Goal: Task Accomplishment & Management: Complete application form

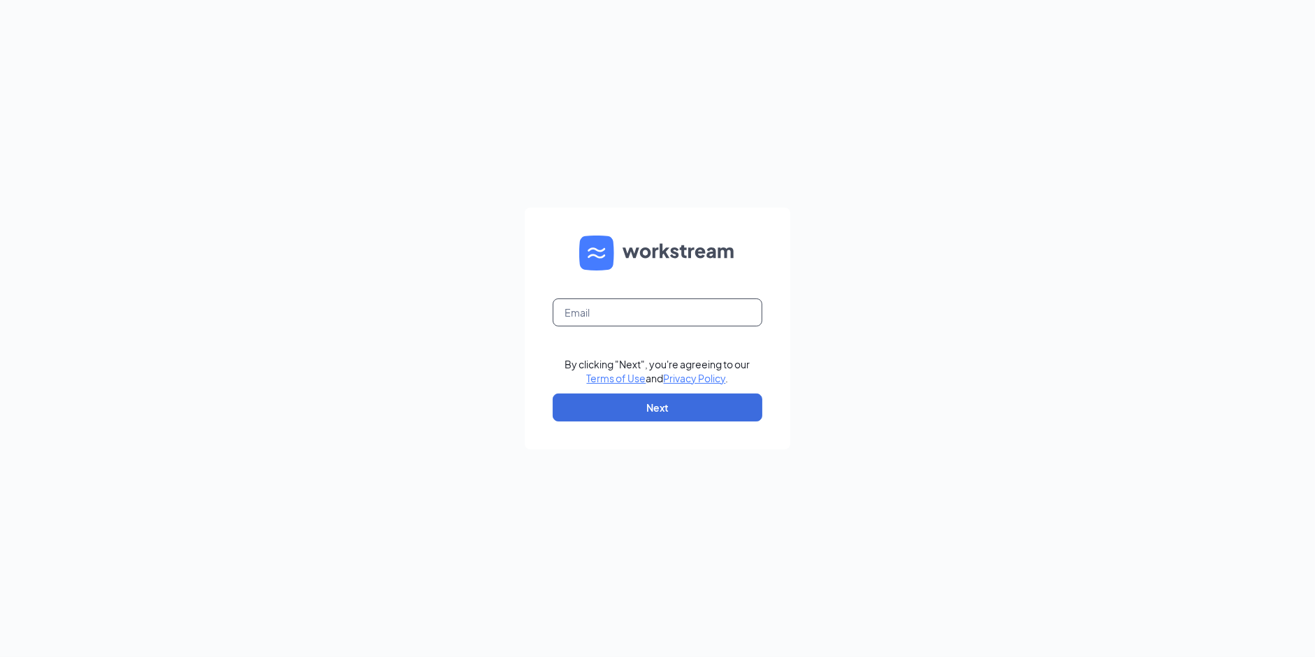
click at [601, 313] on input "text" at bounding box center [658, 312] width 210 height 28
type input "[PERSON_NAME][EMAIL_ADDRESS][PERSON_NAME][DOMAIN_NAME]"
click at [679, 430] on form "[PERSON_NAME][EMAIL_ADDRESS][PERSON_NAME][DOMAIN_NAME] By clicking "Next", you'…" at bounding box center [658, 329] width 266 height 242
click at [672, 419] on button "Next" at bounding box center [658, 407] width 210 height 28
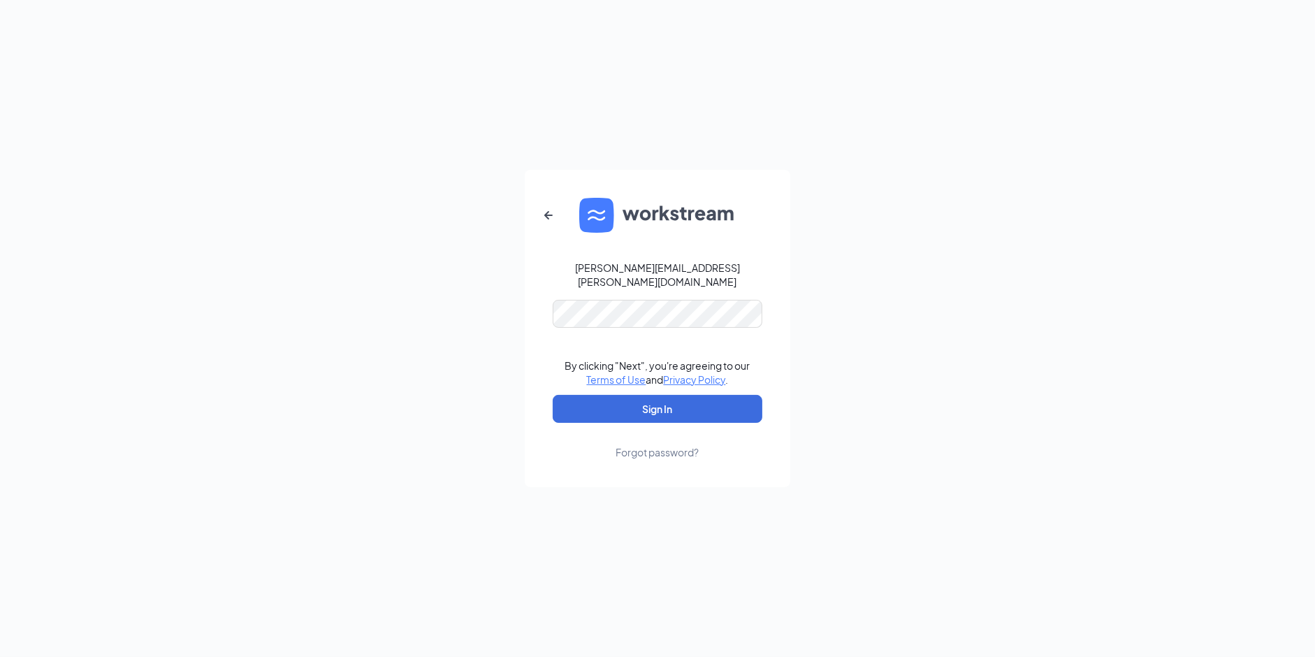
click at [612, 326] on form "[PERSON_NAME][EMAIL_ADDRESS][PERSON_NAME][DOMAIN_NAME] By clicking "Next", you'…" at bounding box center [658, 328] width 266 height 317
click at [642, 400] on button "Sign In" at bounding box center [658, 409] width 210 height 28
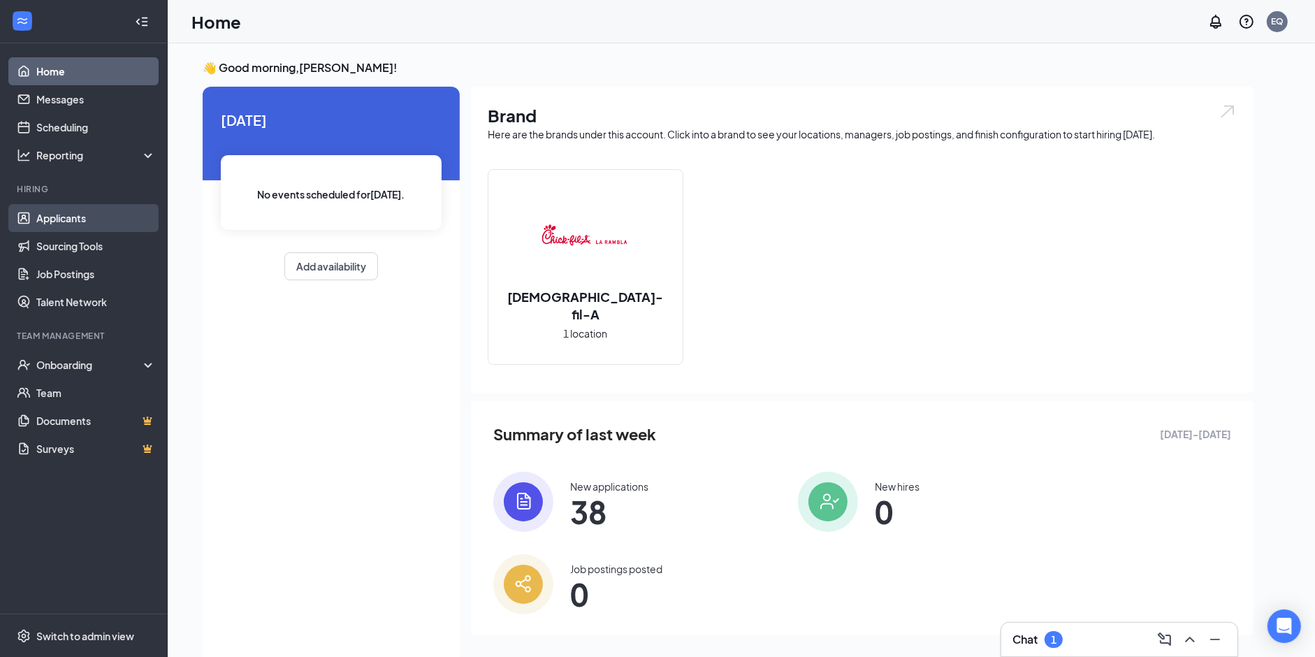
click at [87, 229] on link "Applicants" at bounding box center [96, 218] width 120 height 28
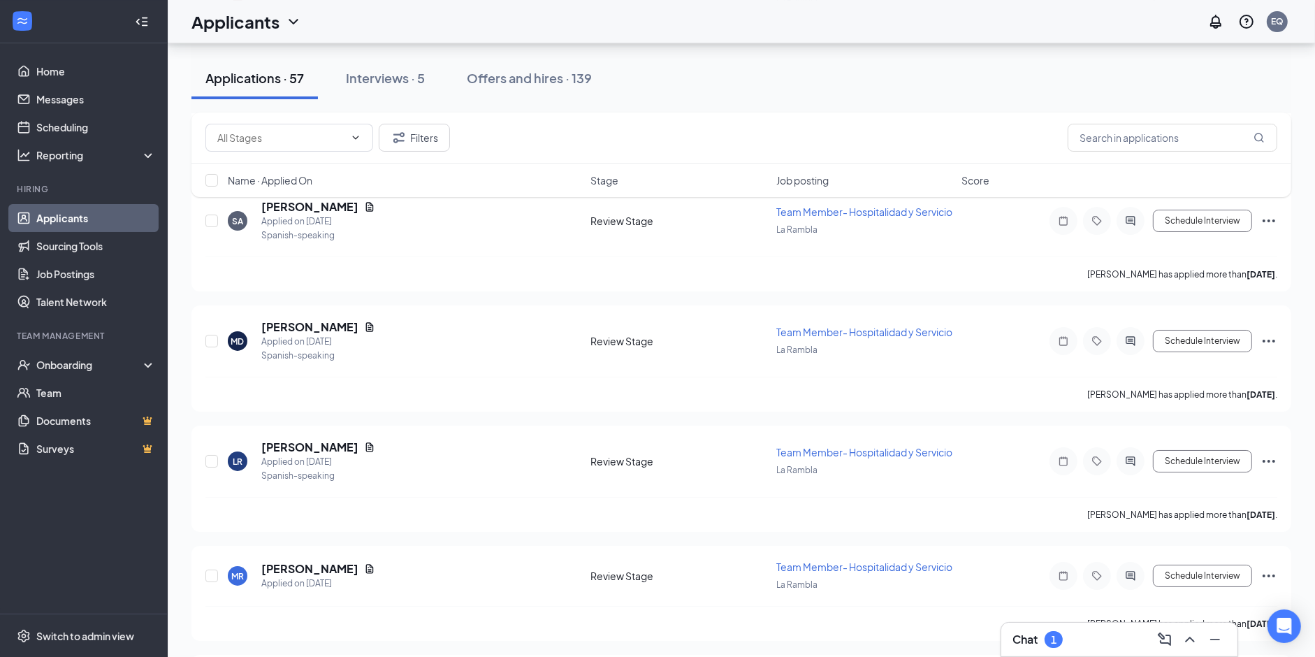
scroll to position [6579, 0]
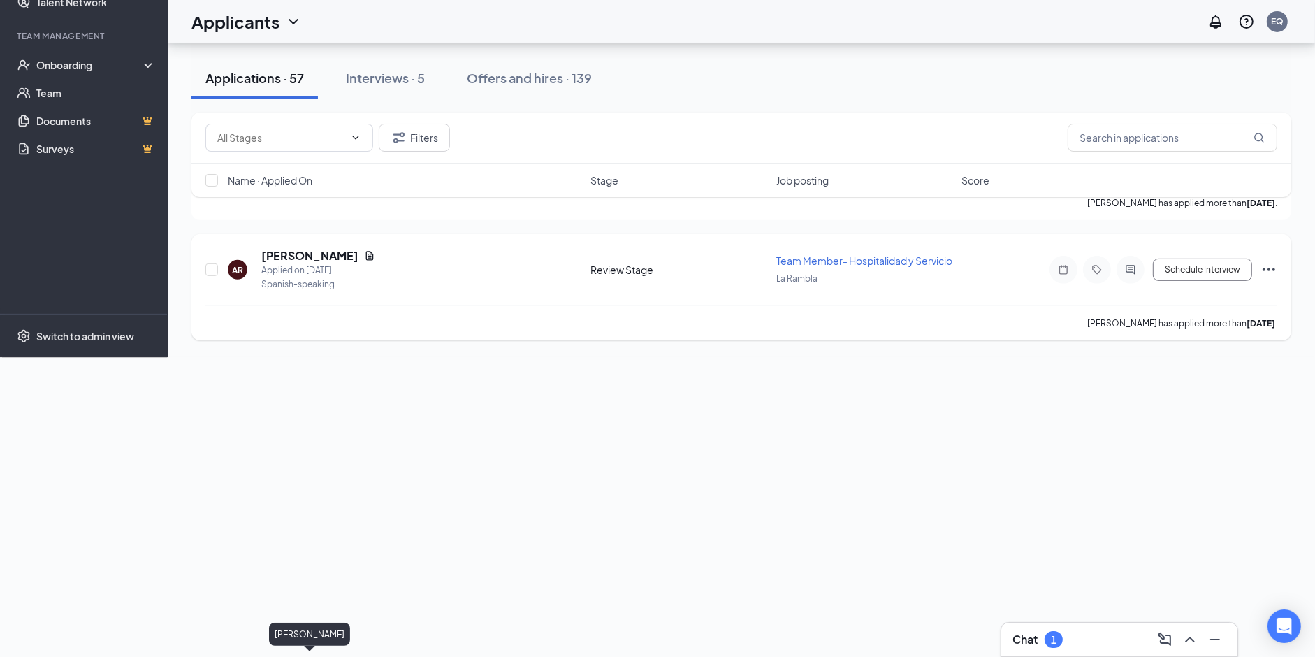
click at [298, 263] on h5 "[PERSON_NAME]" at bounding box center [309, 255] width 97 height 15
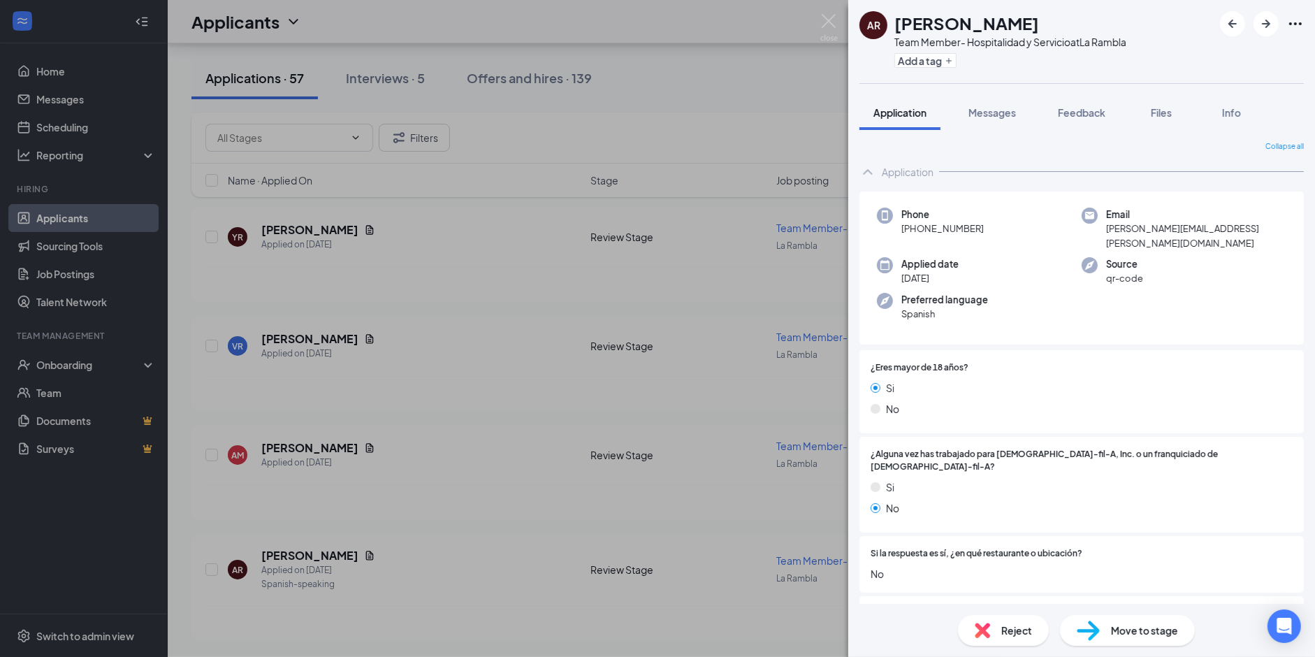
scroll to position [1085, 0]
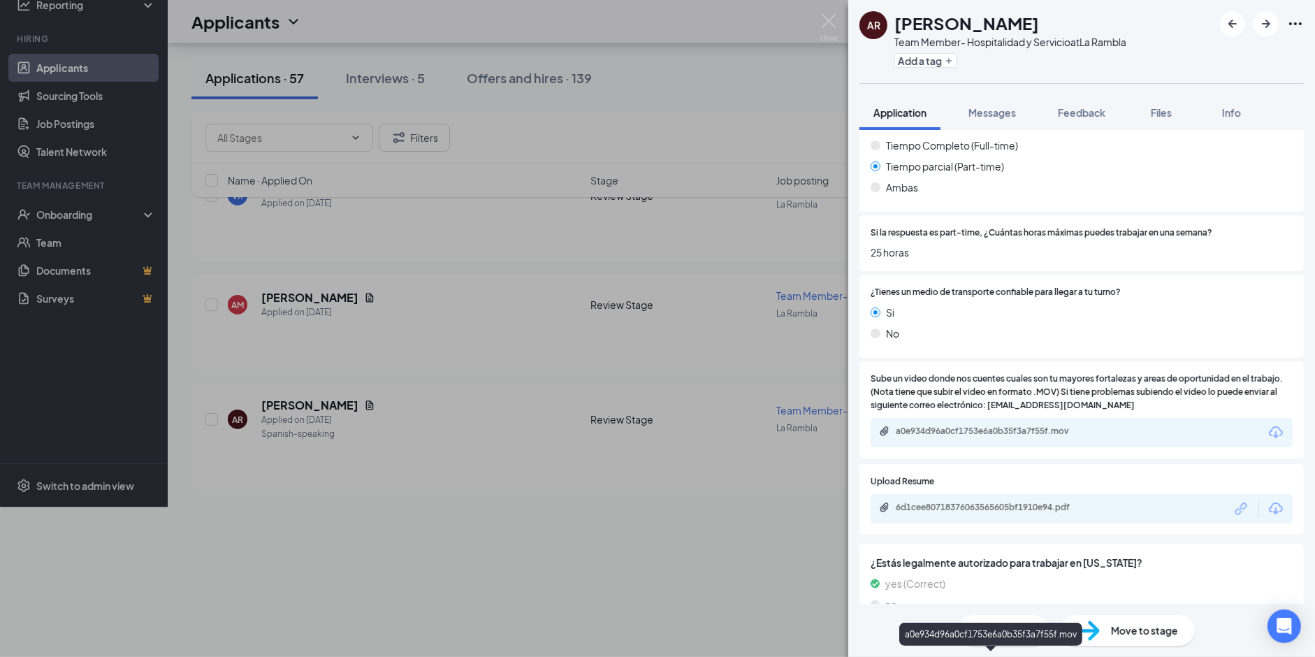
click at [999, 426] on div "a0e934d96a0cf1753e6a0b35f3a7f55f.mov" at bounding box center [994, 431] width 196 height 11
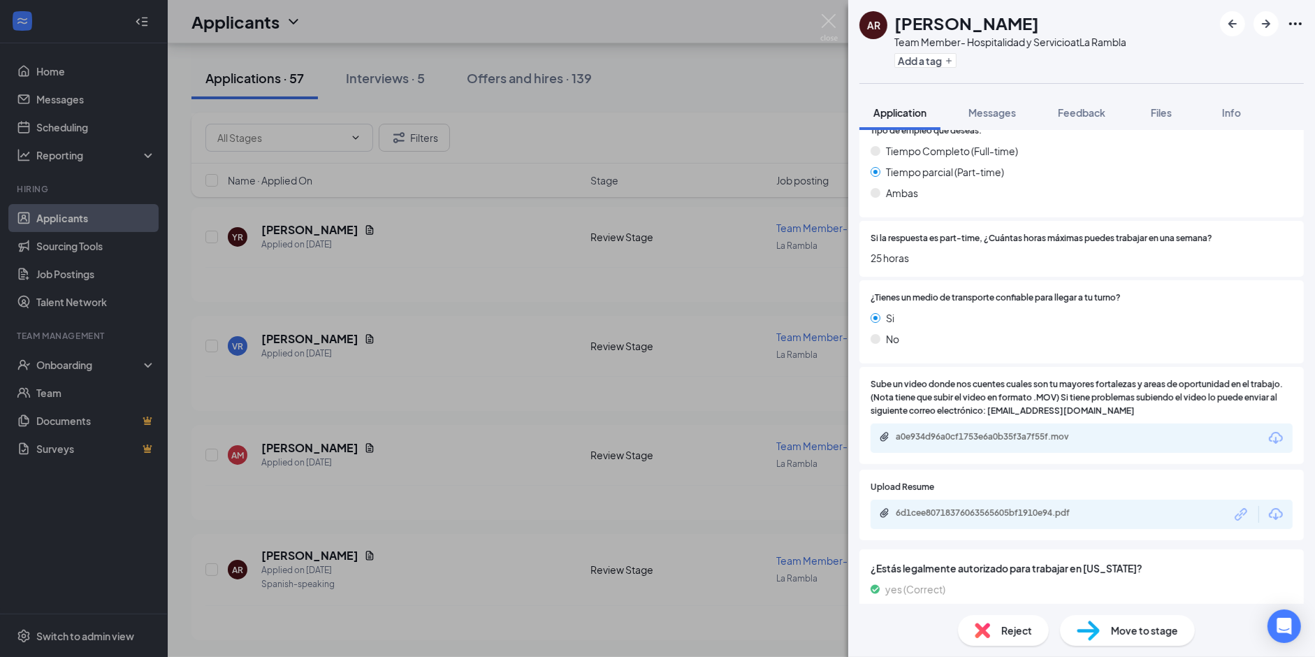
click at [300, 442] on div "AR [PERSON_NAME] Team Member- Hospitalidad y Servicio at La Rambla Add a tag Ap…" at bounding box center [657, 328] width 1315 height 657
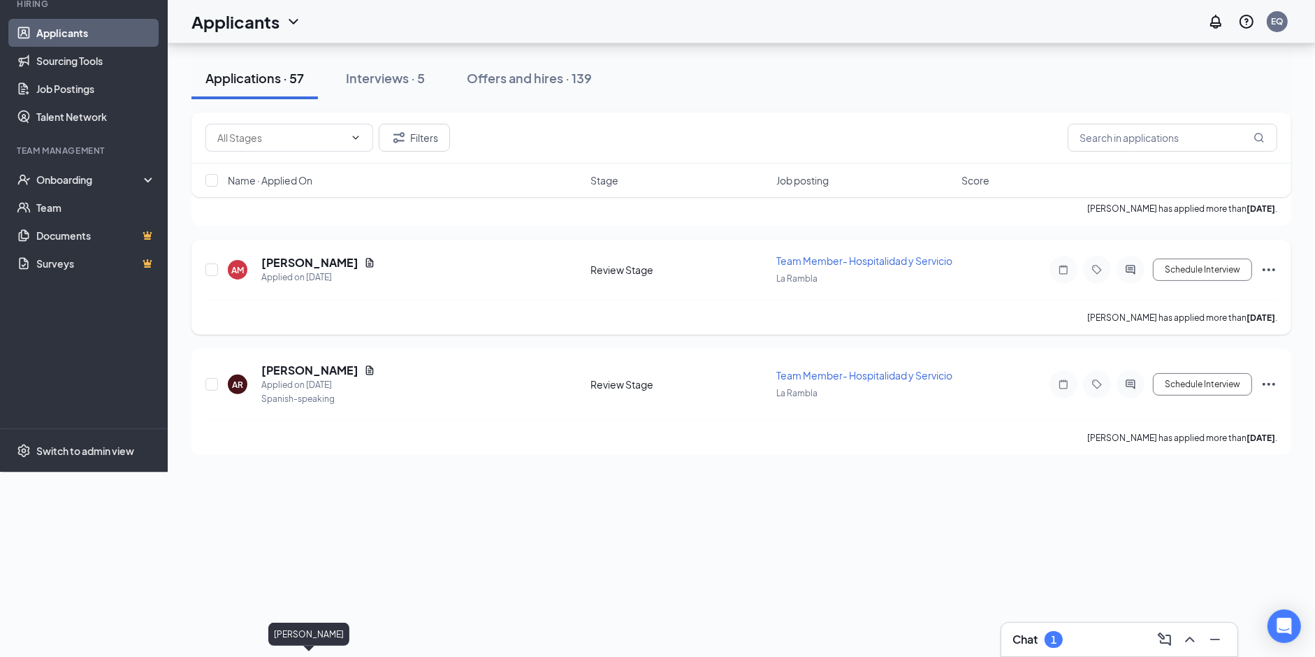
click at [297, 270] on h5 "[PERSON_NAME]" at bounding box center [309, 262] width 97 height 15
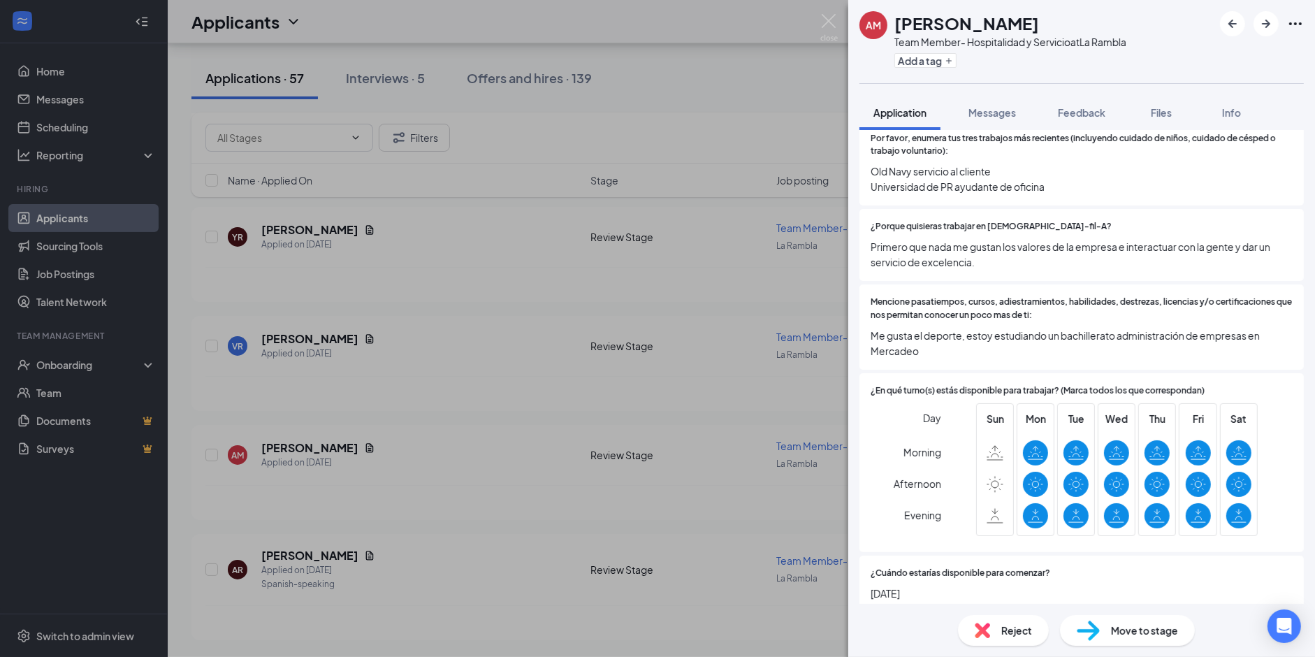
scroll to position [464, 0]
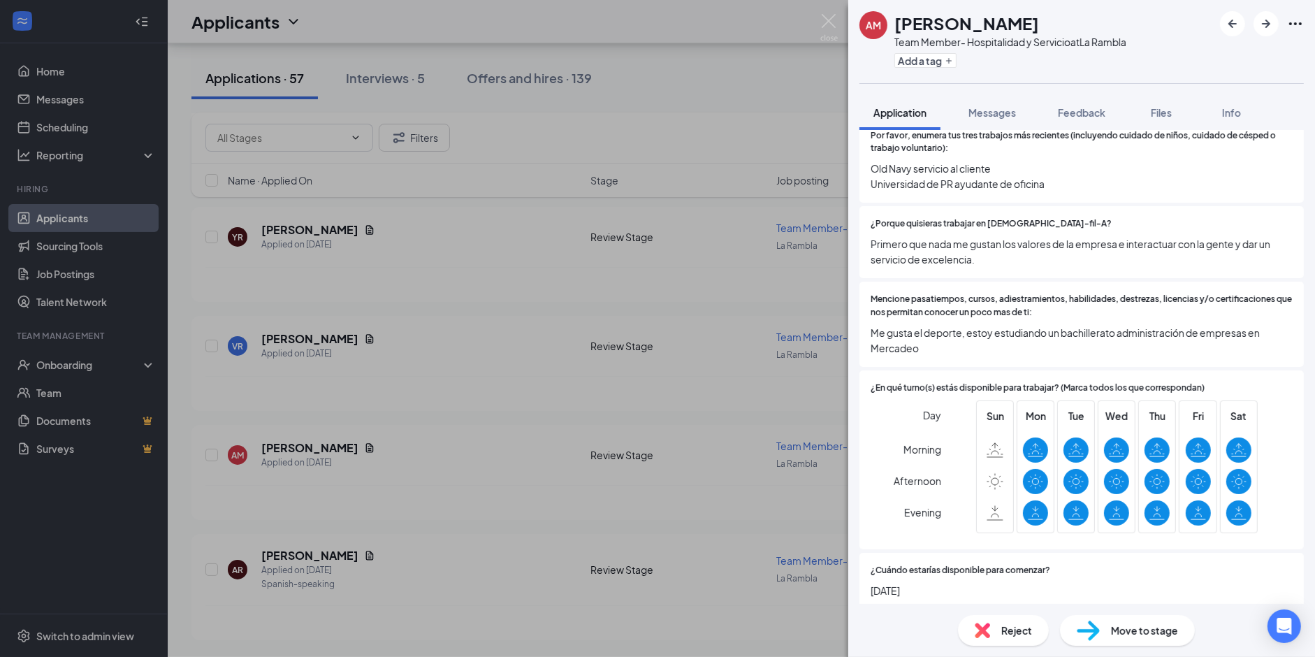
click at [957, 325] on span "Me gusta el deporte, estoy estudiando un bachillerato administración de empresa…" at bounding box center [1082, 340] width 422 height 31
click at [969, 342] on div "Mencione pasatiempos, cursos, adiestramientos, habilidades, destrezas, licencia…" at bounding box center [1082, 324] width 445 height 85
drag, startPoint x: 969, startPoint y: 342, endPoint x: 899, endPoint y: 317, distance: 74.9
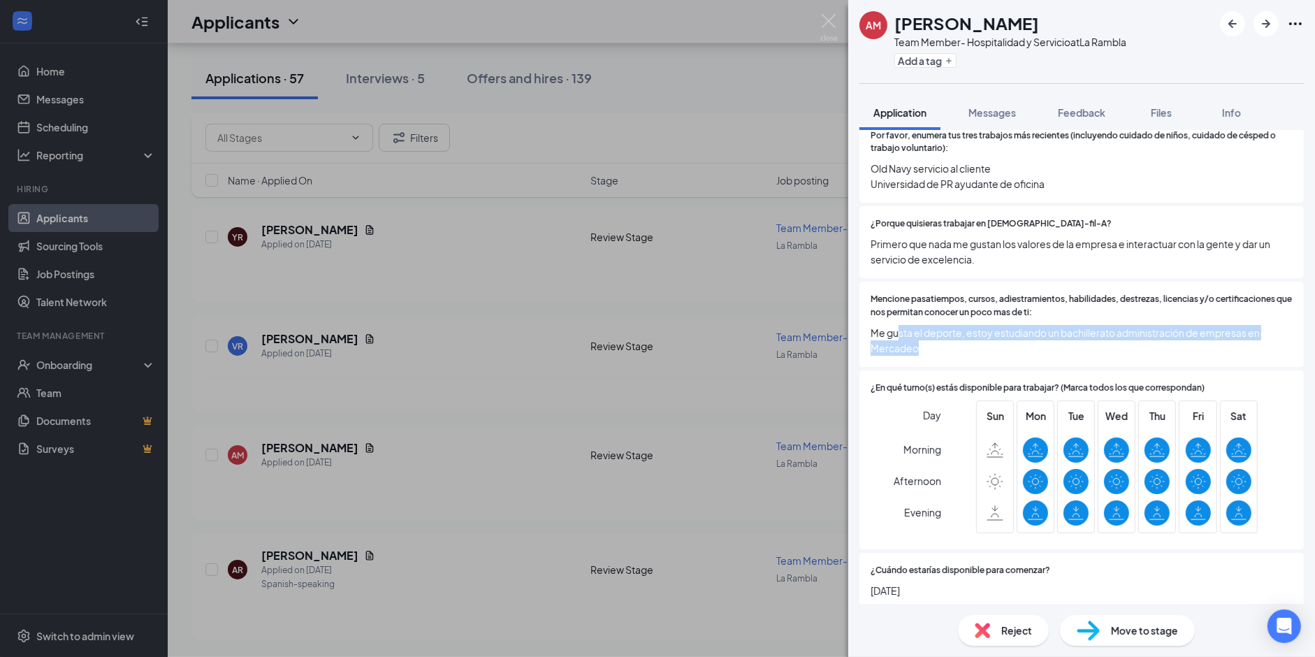
click at [899, 317] on div "Mencione pasatiempos, cursos, adiestramientos, habilidades, destrezas, licencia…" at bounding box center [1082, 324] width 445 height 85
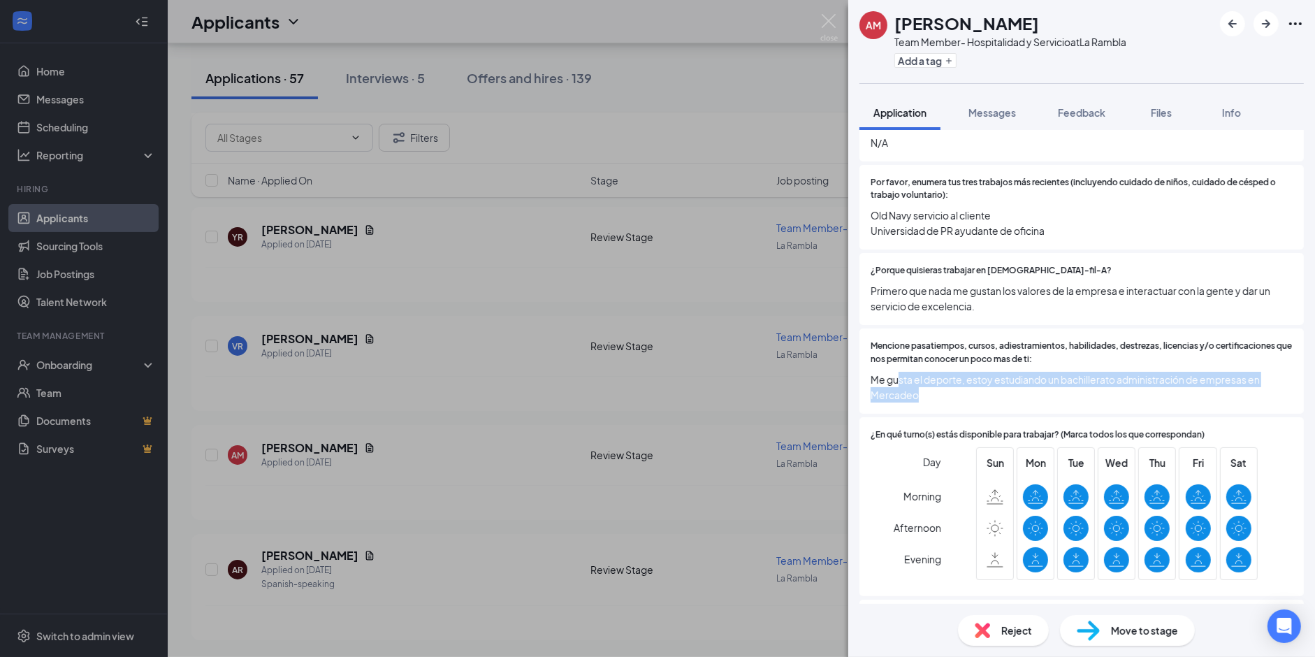
scroll to position [415, 0]
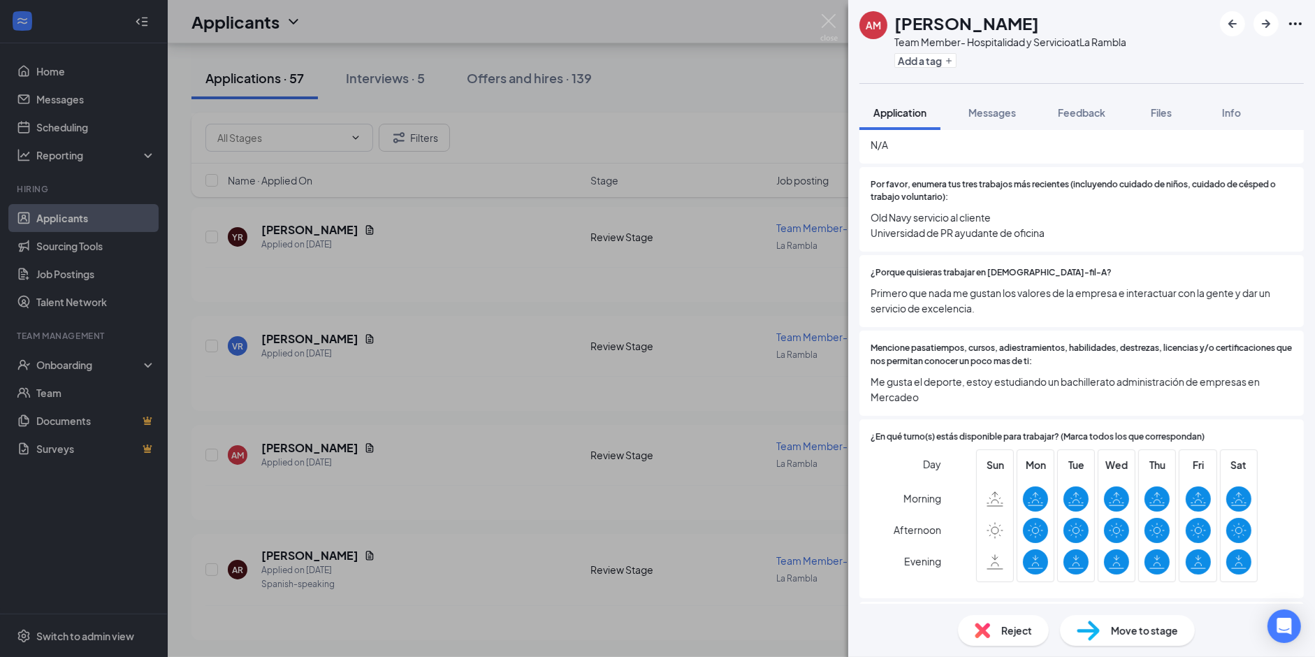
click at [897, 291] on span "Primero que nada me gustan los valores de la empresa e interactuar con la gente…" at bounding box center [1082, 300] width 422 height 31
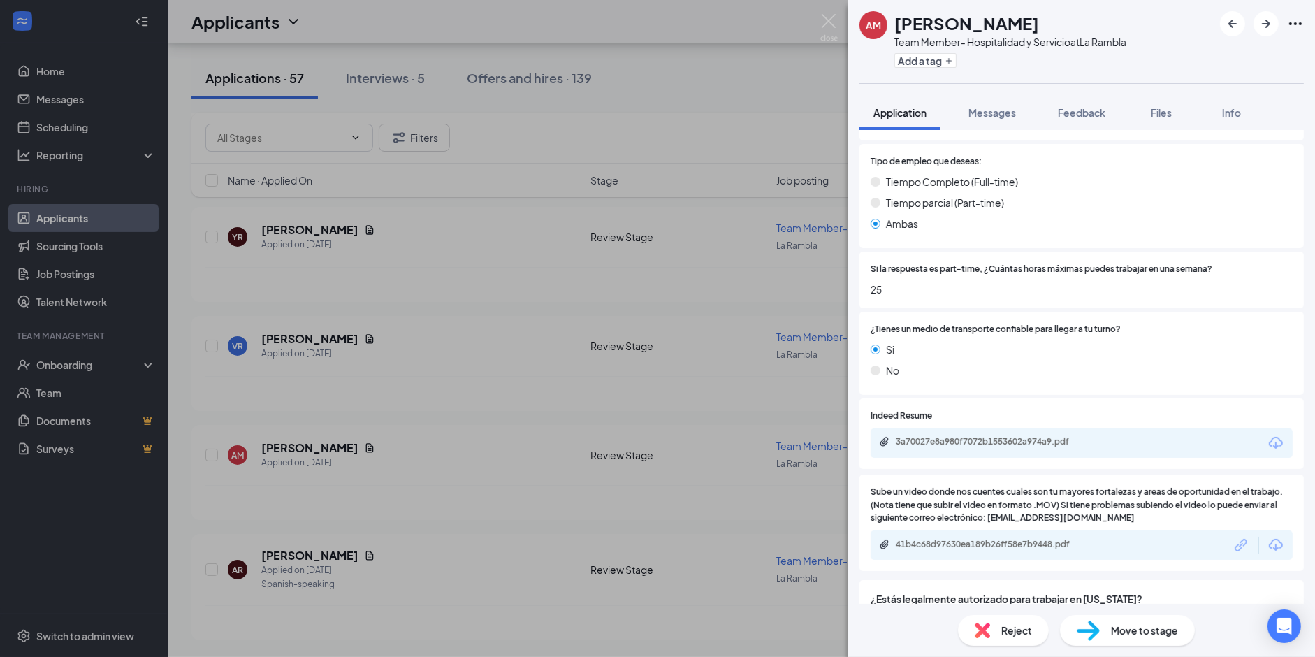
scroll to position [1070, 0]
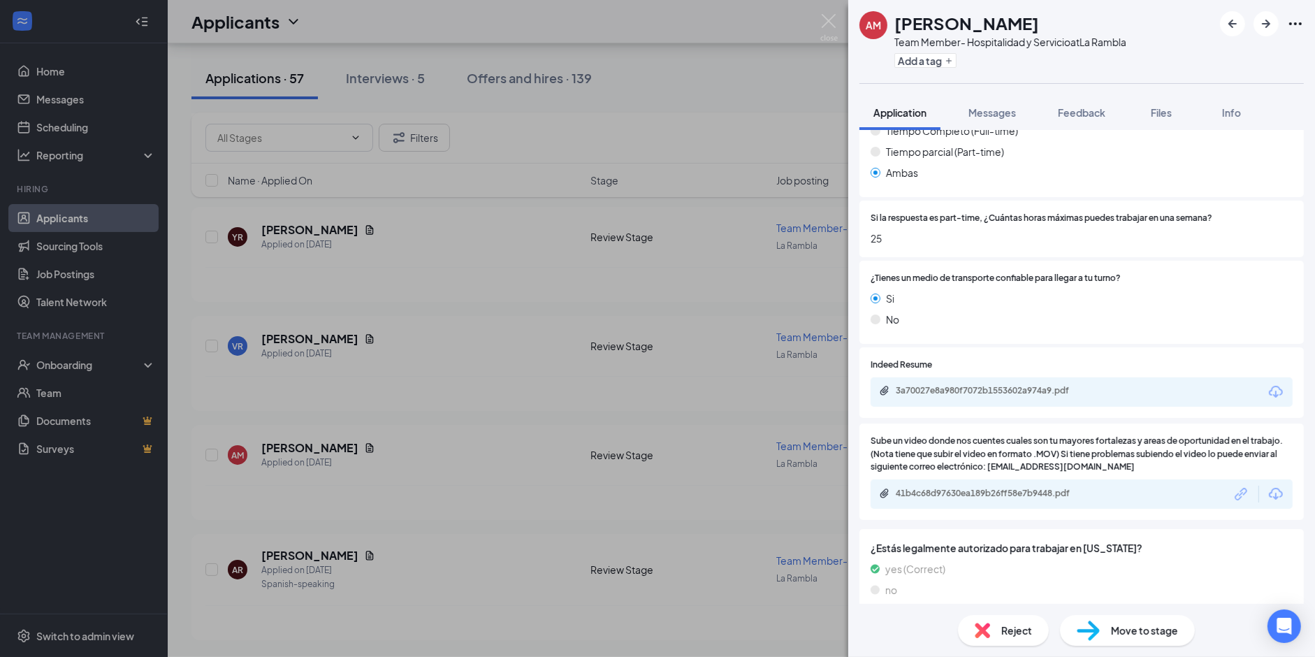
click at [918, 486] on div "41b4c68d97630ea189b26ff58e7b9448.pdf" at bounding box center [1082, 493] width 422 height 29
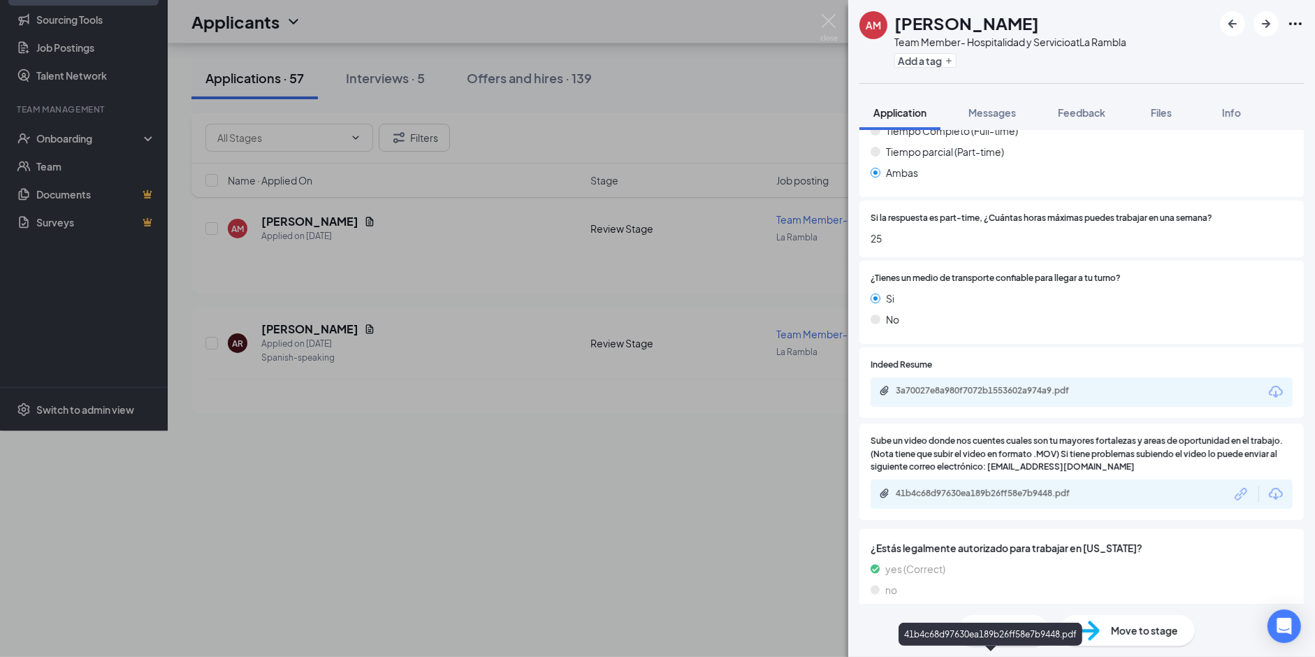
click at [911, 488] on div "41b4c68d97630ea189b26ff58e7b9448.pdf" at bounding box center [994, 493] width 196 height 11
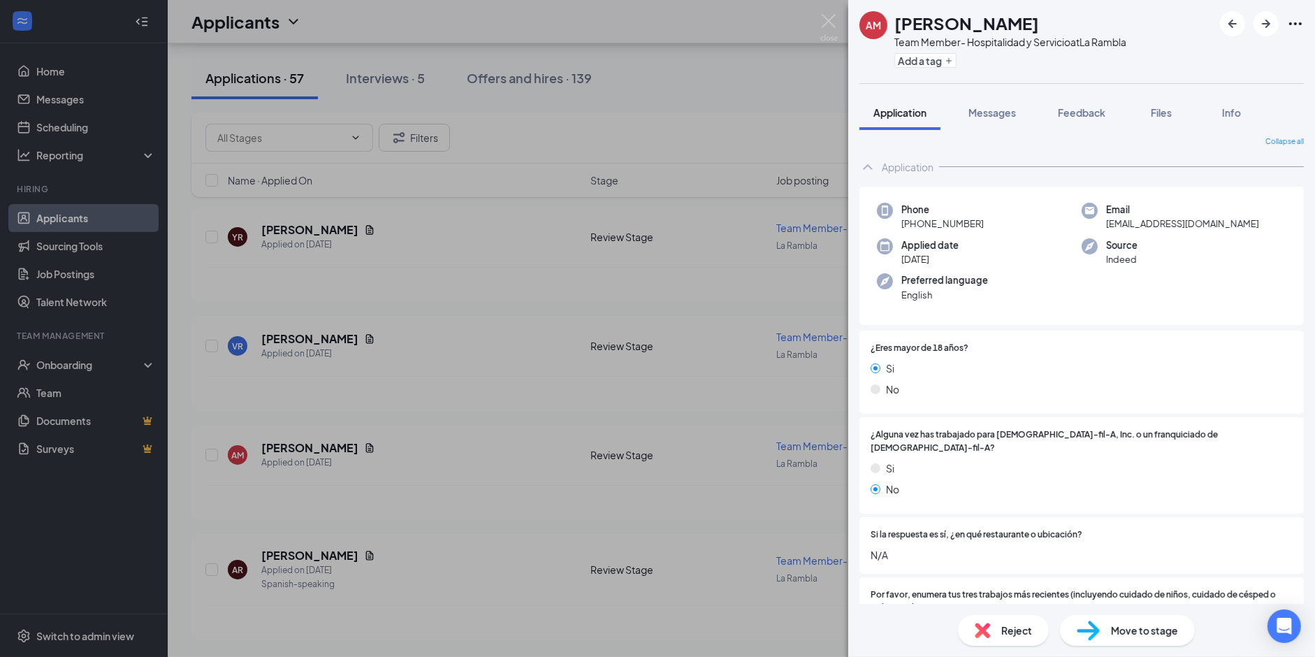
scroll to position [0, 0]
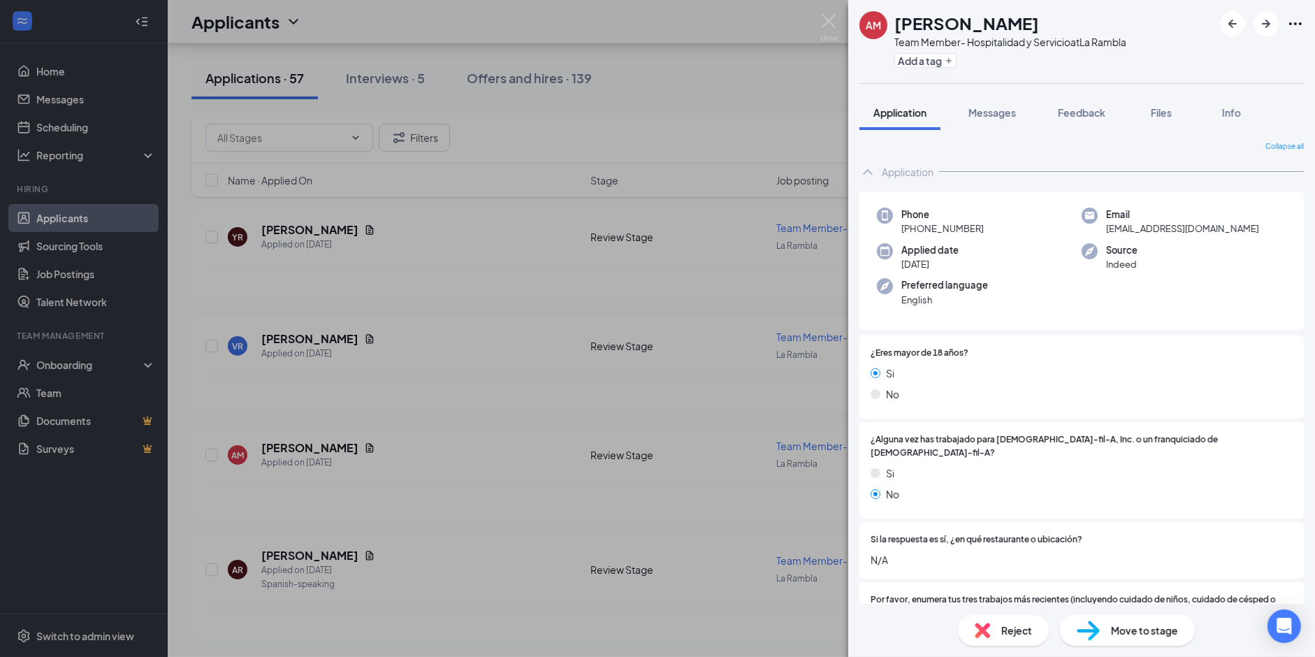
click at [1007, 644] on div "Reject" at bounding box center [1003, 630] width 91 height 31
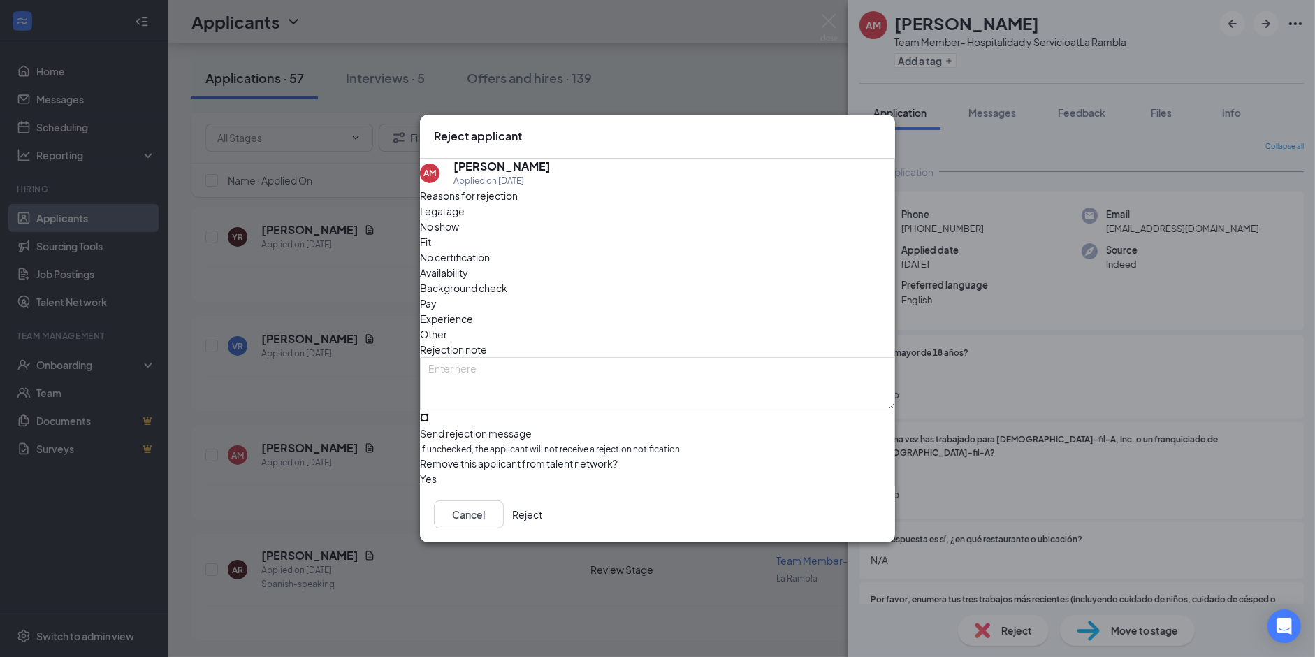
click at [429, 413] on input "Send rejection message If unchecked, the applicant will not receive a rejection…" at bounding box center [424, 417] width 9 height 9
checkbox input "true"
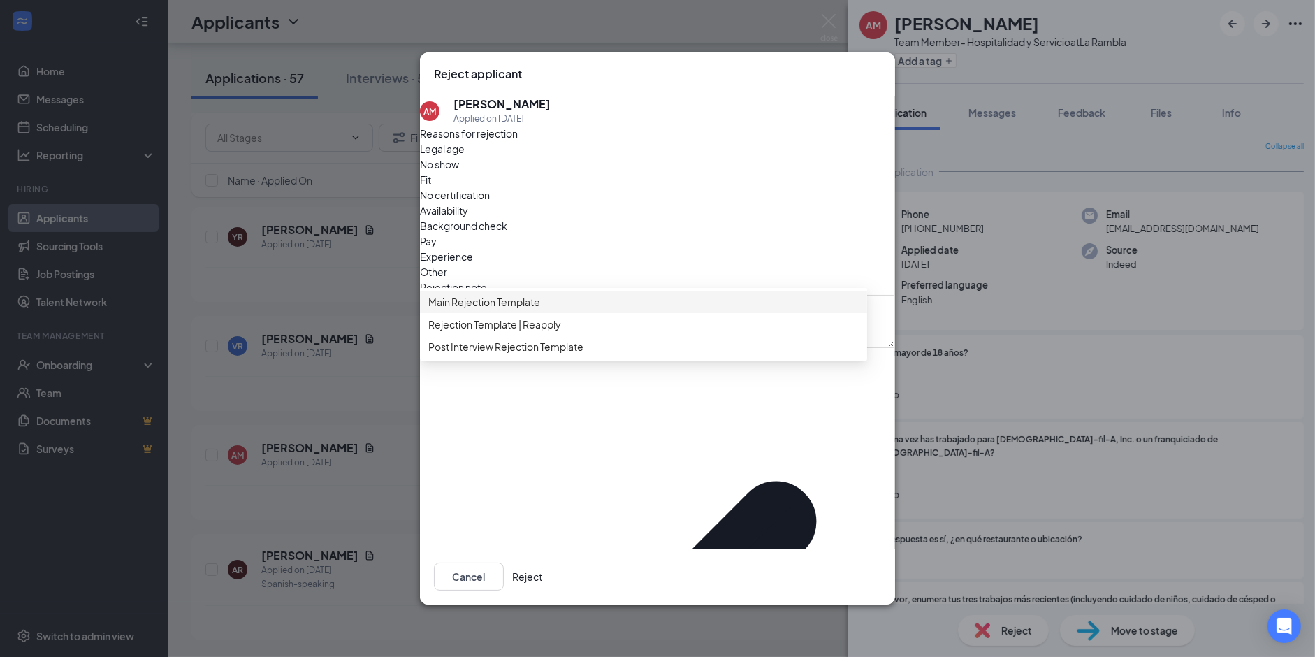
click at [523, 310] on span "Main Rejection Template" at bounding box center [484, 301] width 112 height 15
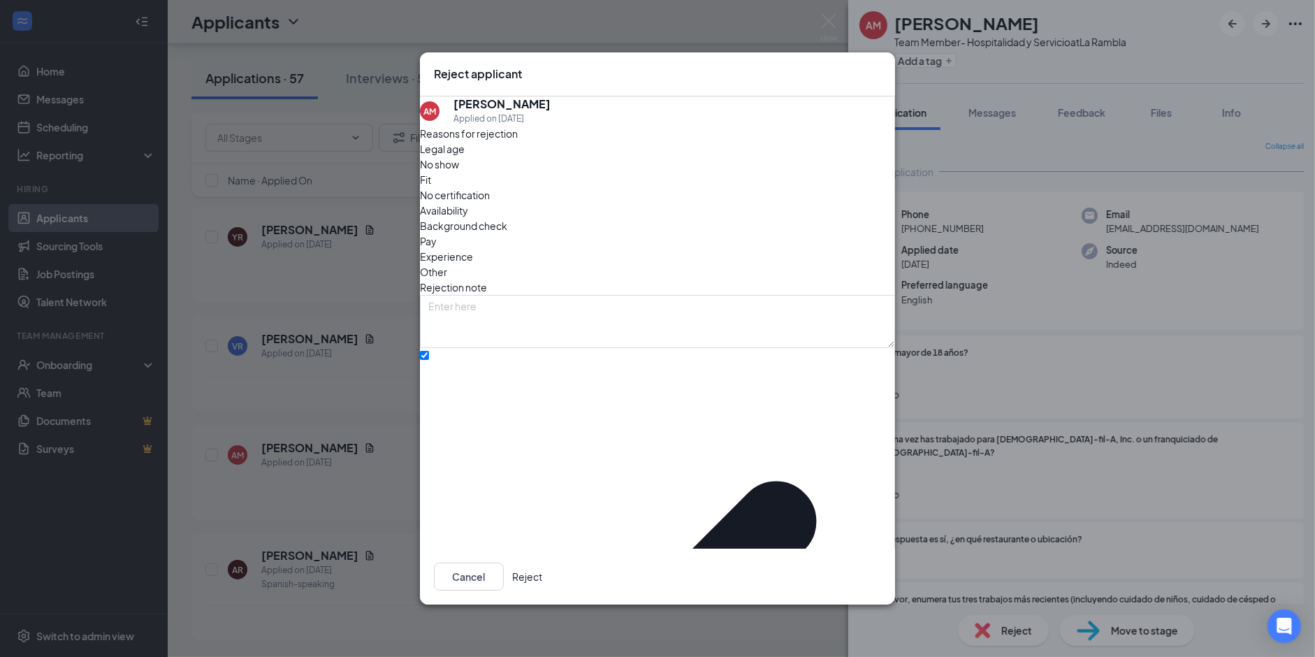
click at [542, 563] on button "Reject" at bounding box center [527, 577] width 30 height 28
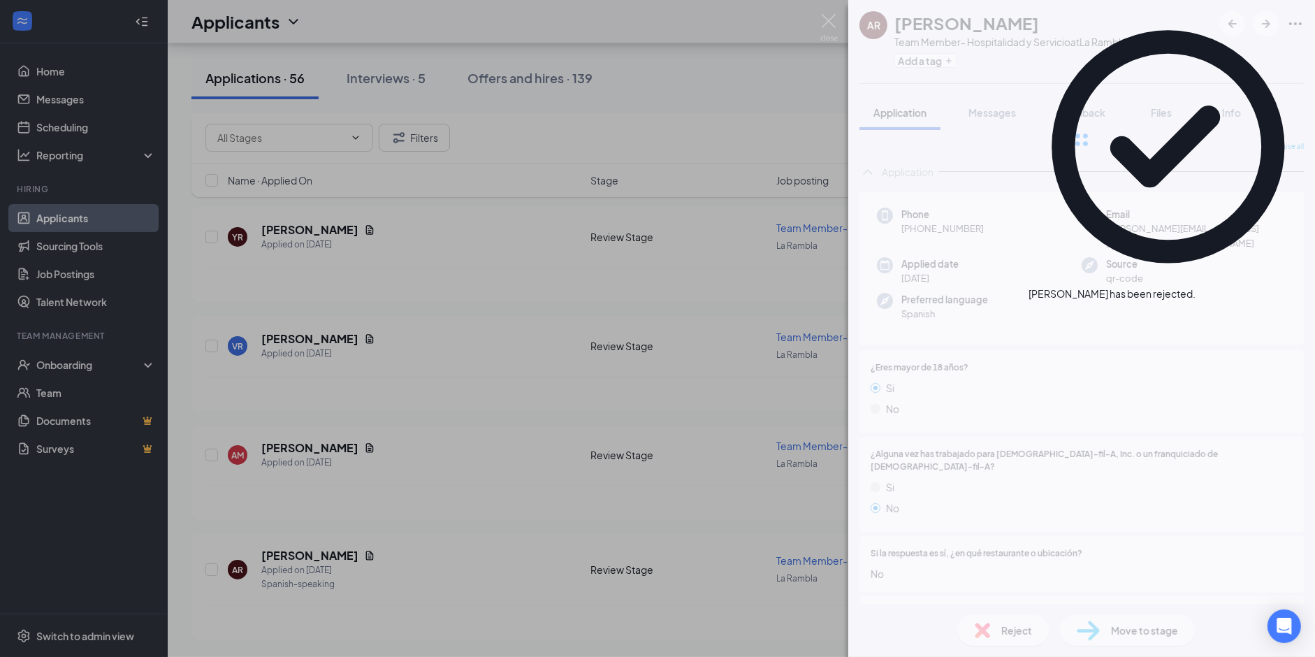
click at [348, 484] on div "AR [PERSON_NAME] Team Member- Hospitalidad y Servicio at La Rambla Add a tag Ap…" at bounding box center [657, 328] width 1315 height 657
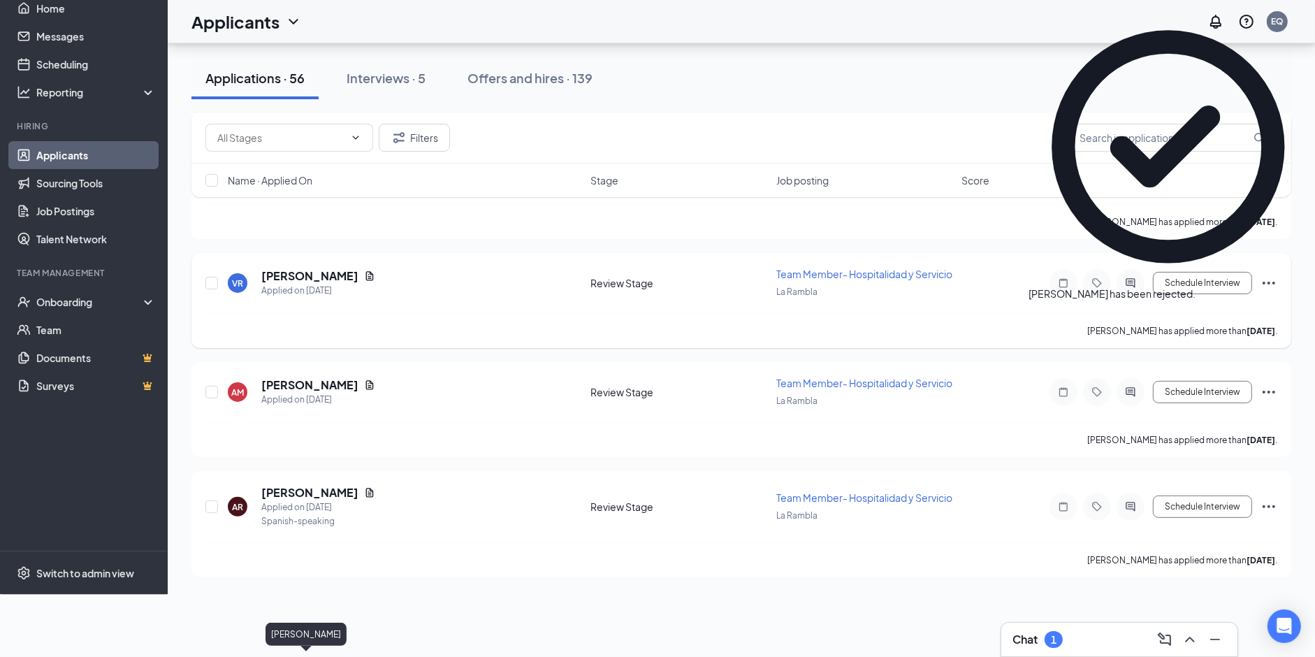
click at [287, 284] on h5 "[PERSON_NAME]" at bounding box center [309, 275] width 97 height 15
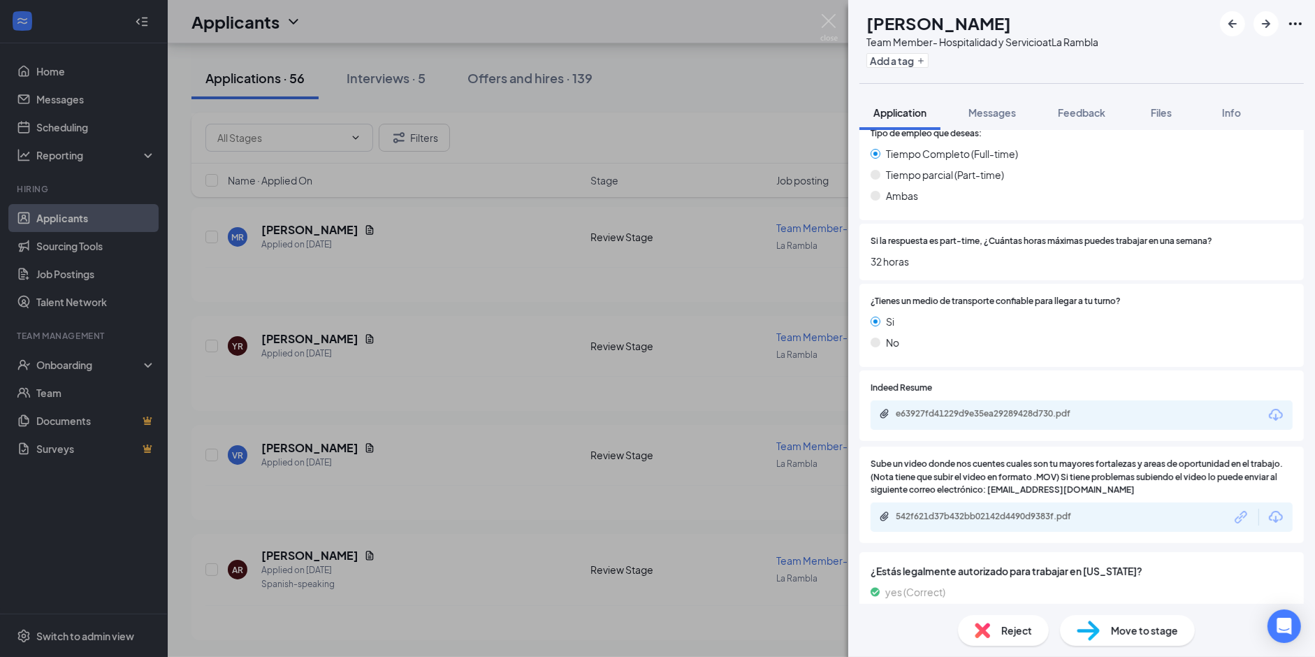
scroll to position [1035, 0]
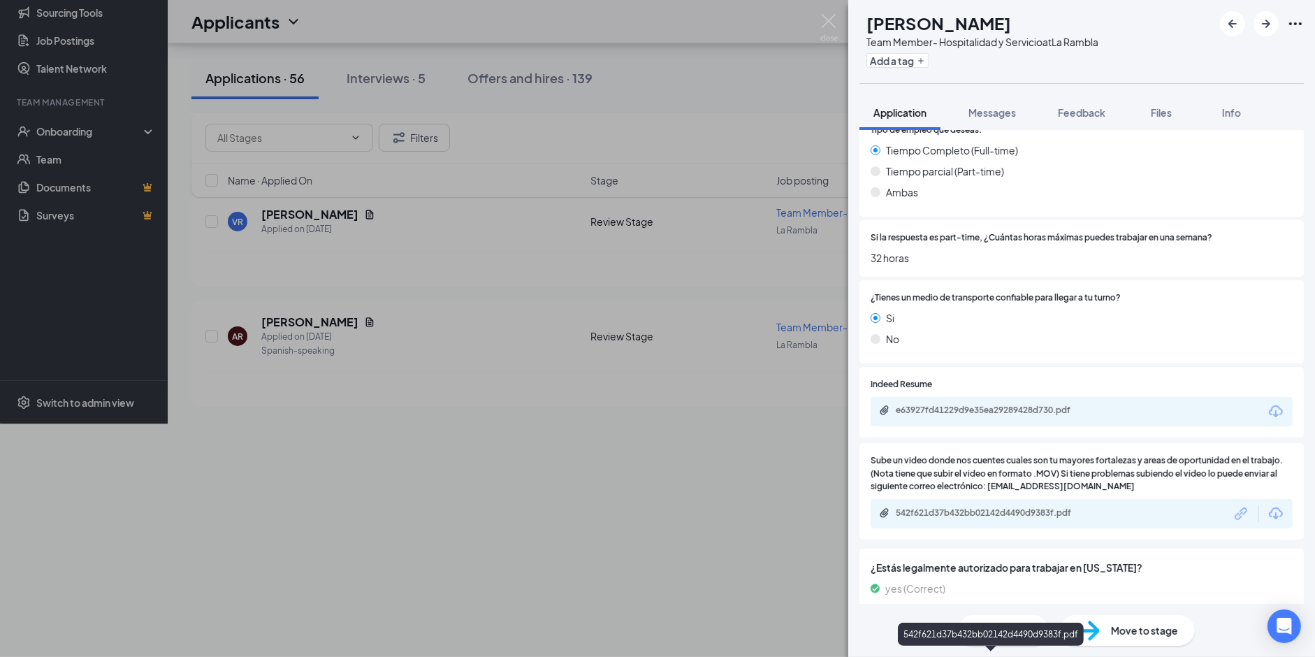
click at [942, 507] on div "542f621d37b432bb02142d4490d9383f.pdf" at bounding box center [994, 512] width 196 height 11
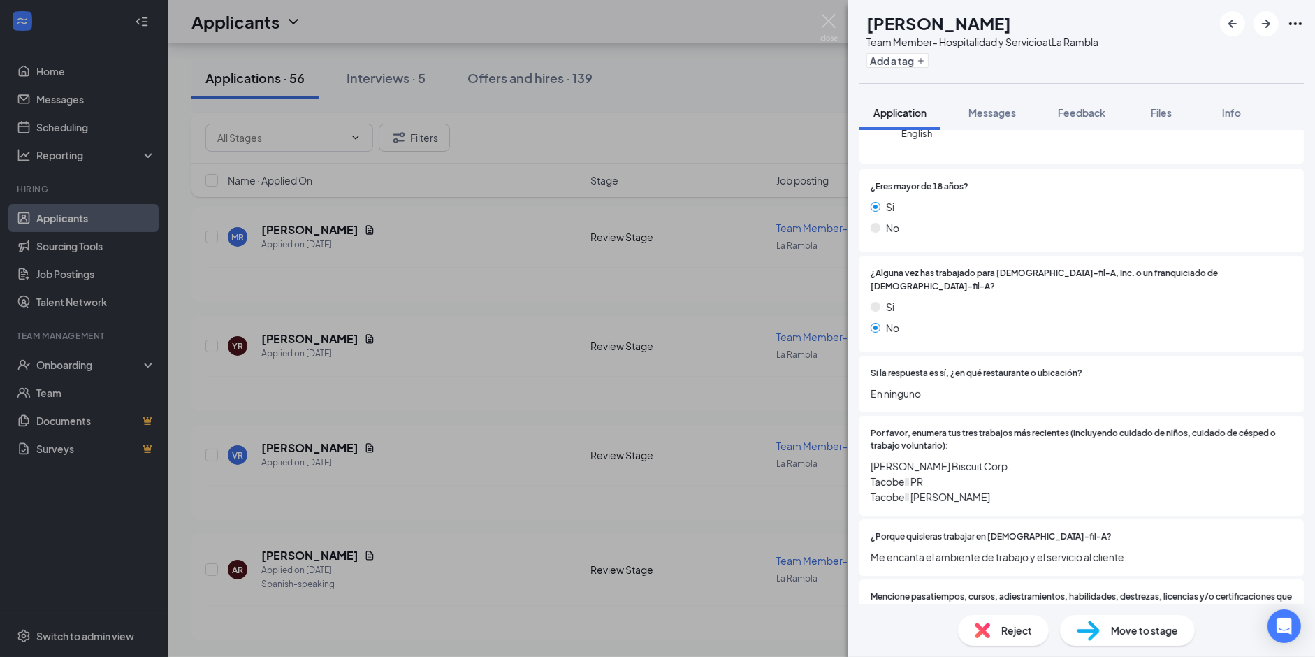
scroll to position [171, 0]
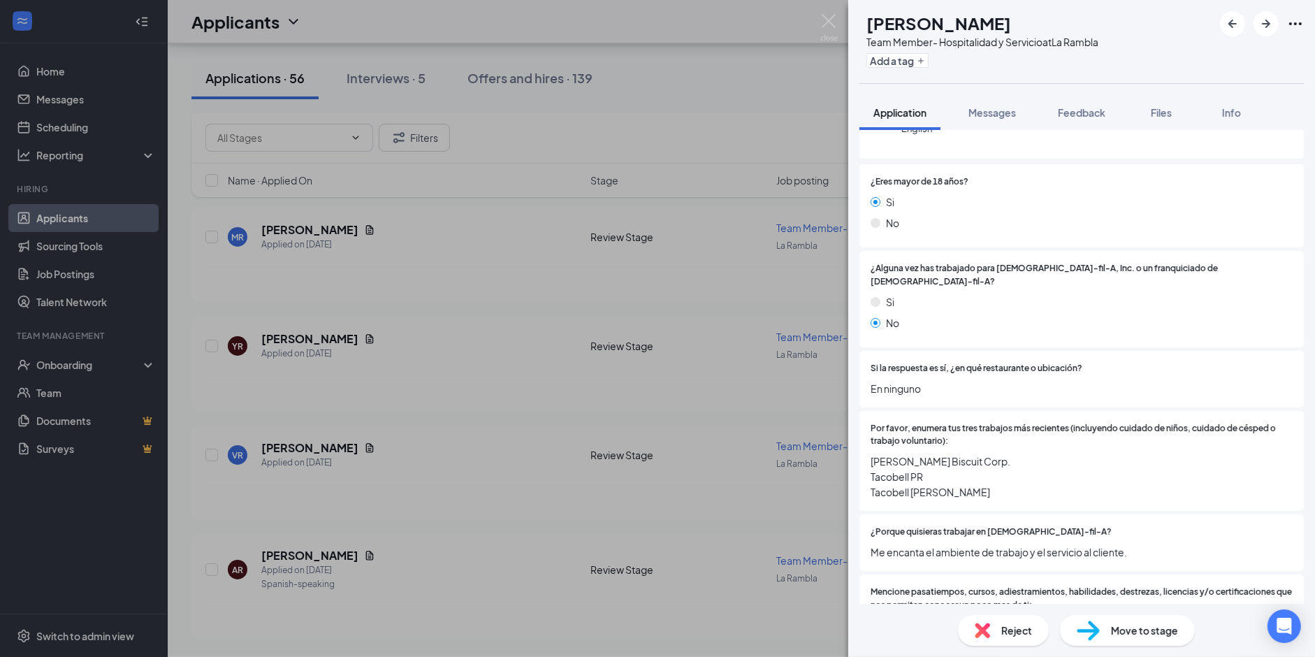
click at [454, 391] on div "VR [PERSON_NAME] Team Member- Hospitalidad y Servicio at [GEOGRAPHIC_DATA] Add …" at bounding box center [657, 328] width 1315 height 657
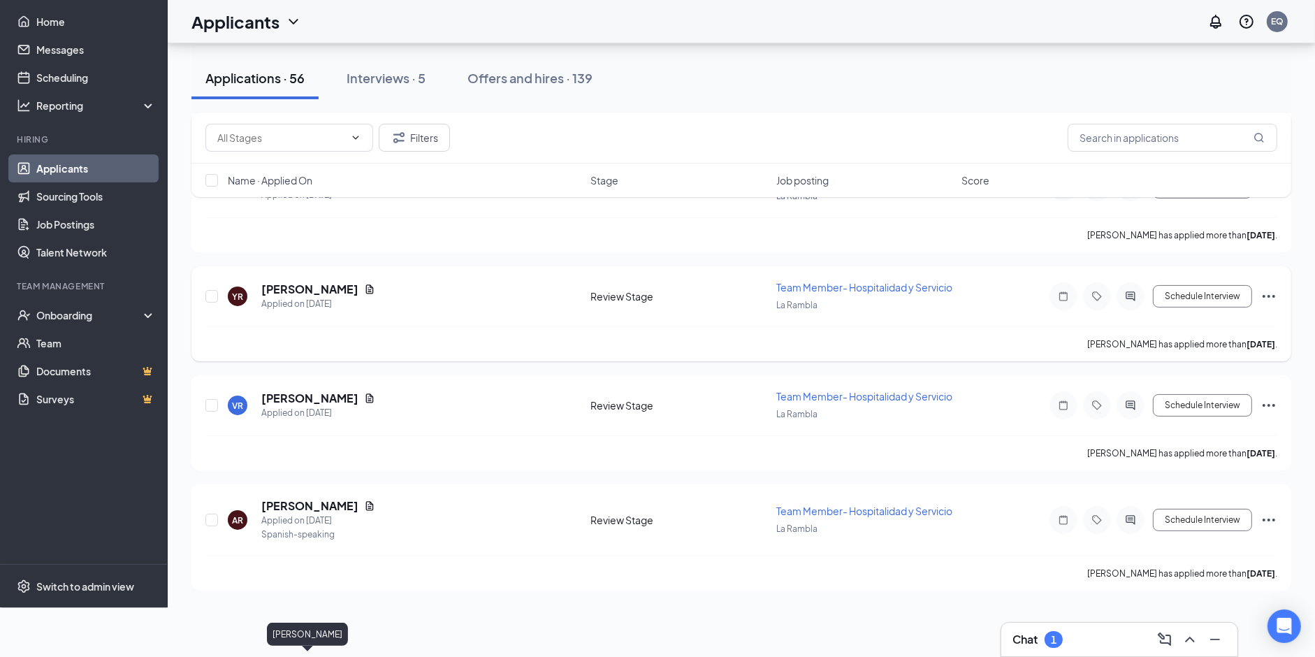
click at [290, 297] on h5 "[PERSON_NAME]" at bounding box center [309, 289] width 97 height 15
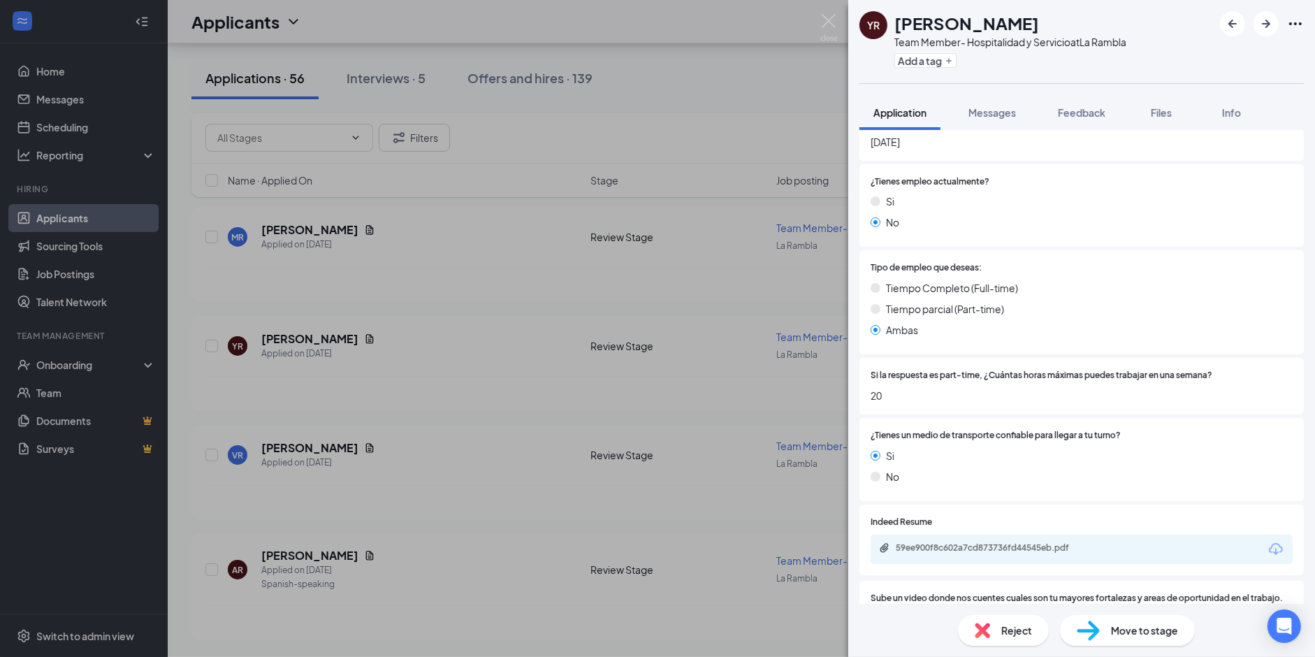
scroll to position [1070, 0]
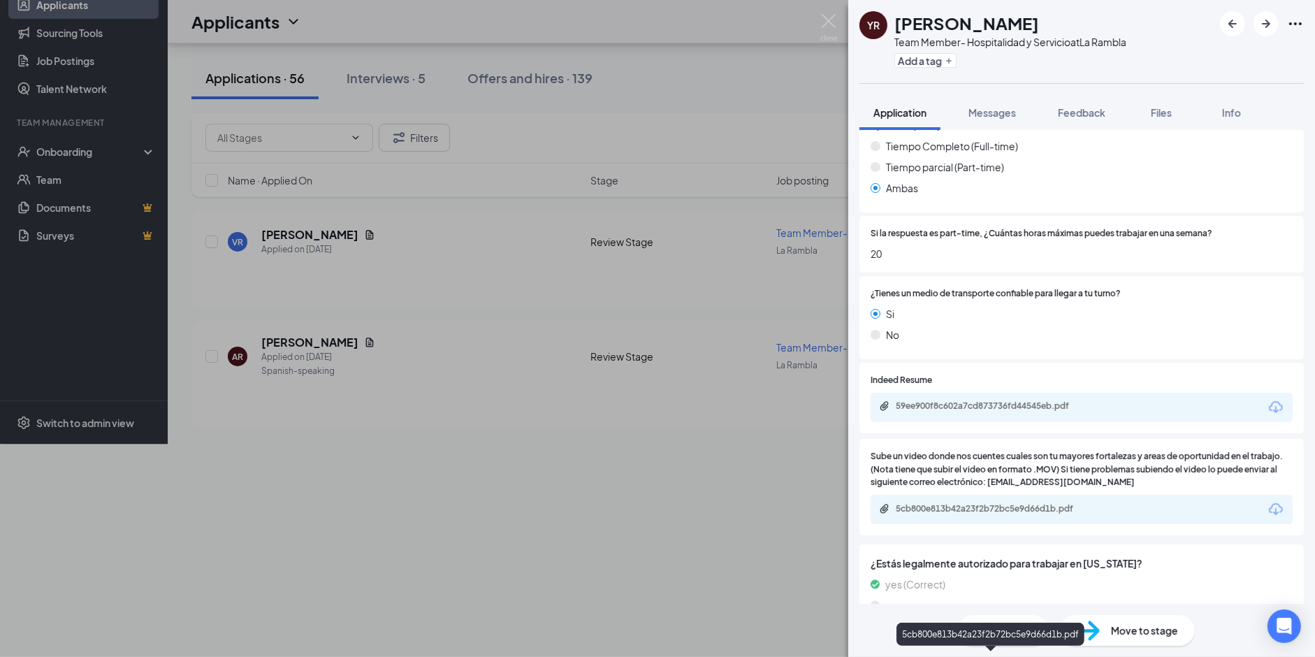
click at [974, 503] on div "5cb800e813b42a23f2b72bc5e9d66d1b.pdf" at bounding box center [994, 508] width 196 height 11
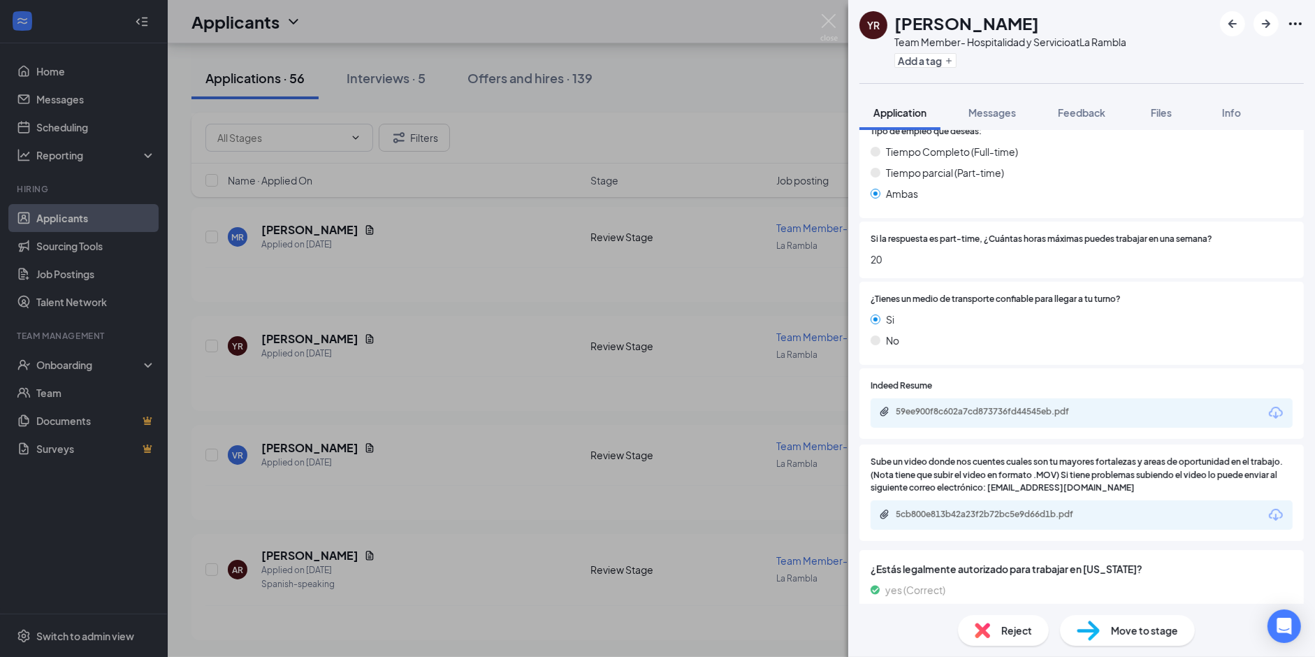
click at [399, 310] on div "YR [PERSON_NAME] Team Member- Hospitalidad y Servicio at La Rambla Add a tag Ap…" at bounding box center [657, 328] width 1315 height 657
